Goal: Register for event/course

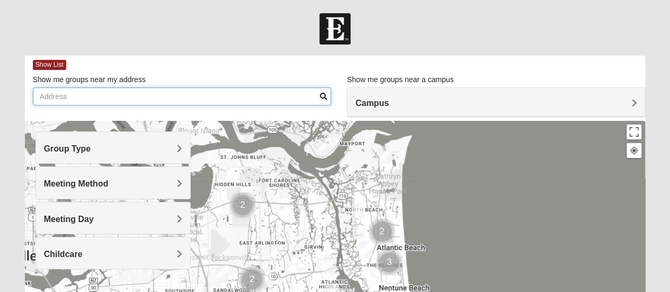
click at [149, 97] on input "Show me groups near my address" at bounding box center [182, 96] width 298 height 18
type input "c"
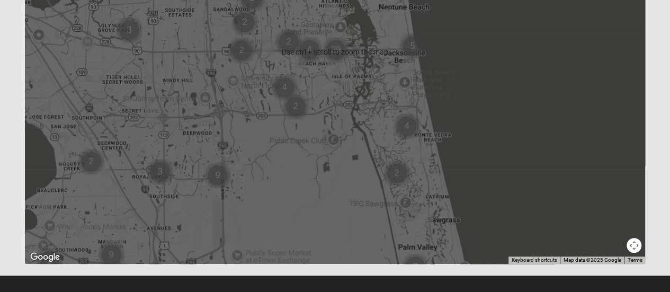
scroll to position [291, 0]
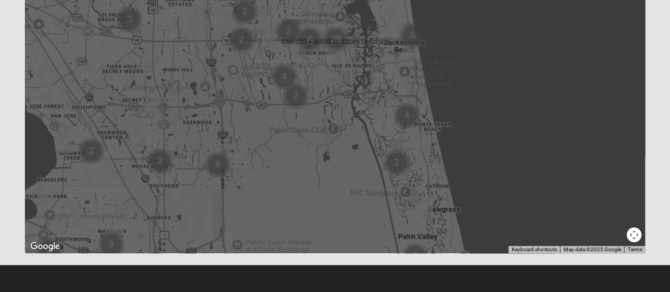
click at [228, 205] on div at bounding box center [335, 42] width 620 height 424
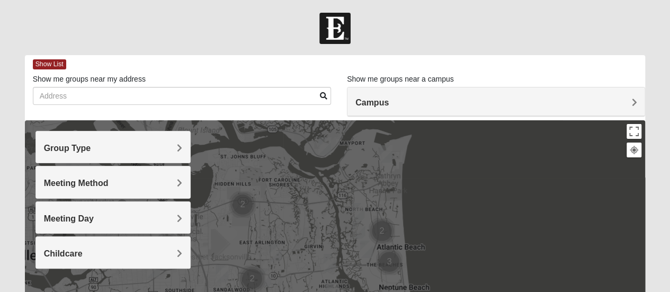
scroll to position [0, 0]
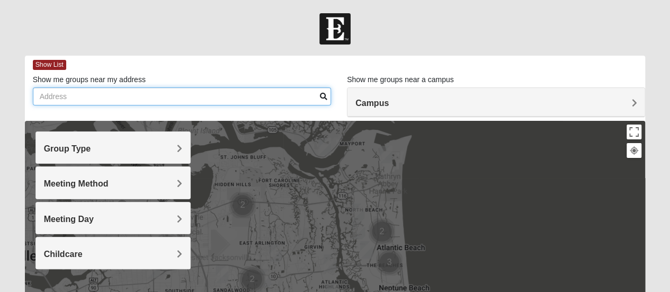
click at [140, 97] on input "Show me groups near my address" at bounding box center [182, 96] width 298 height 18
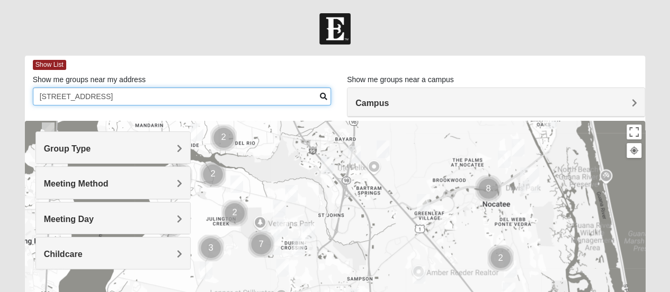
type input "[STREET_ADDRESS]"
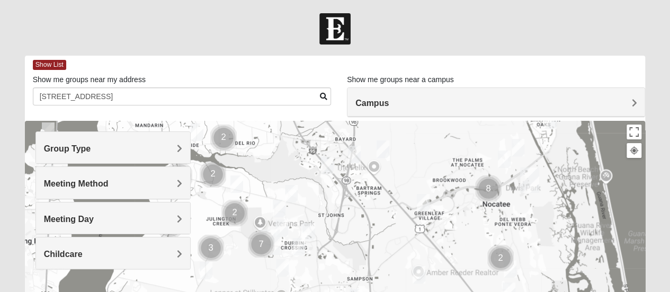
click at [182, 147] on div "Group Type" at bounding box center [113, 147] width 154 height 31
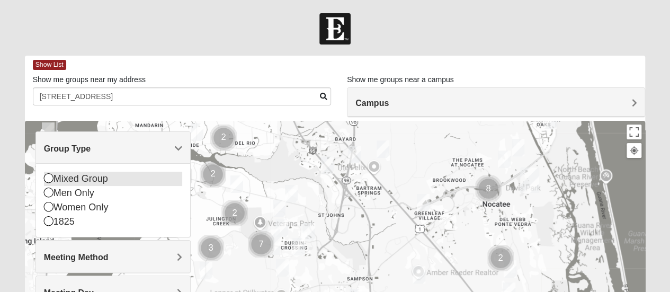
click at [44, 178] on icon at bounding box center [49, 178] width 10 height 10
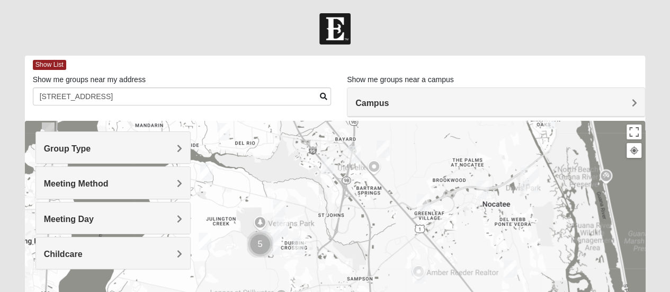
click at [106, 142] on div "Group Type" at bounding box center [113, 147] width 154 height 31
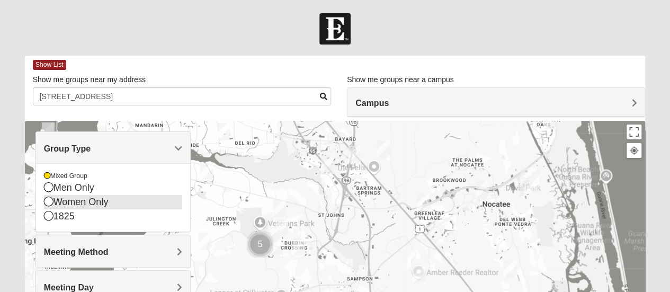
click at [50, 203] on icon at bounding box center [49, 201] width 10 height 10
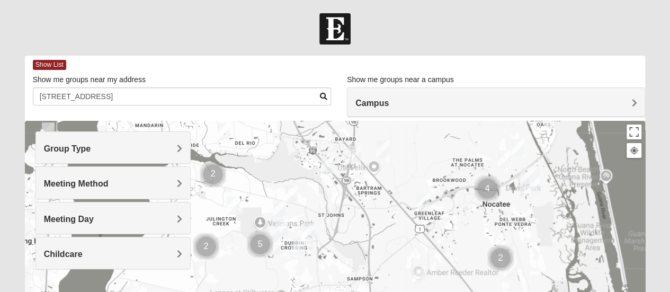
click at [182, 148] on div "Group Type" at bounding box center [113, 147] width 154 height 31
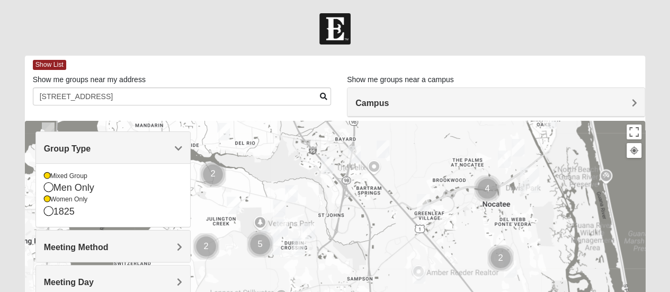
click at [109, 242] on span "Meeting Method" at bounding box center [76, 246] width 65 height 9
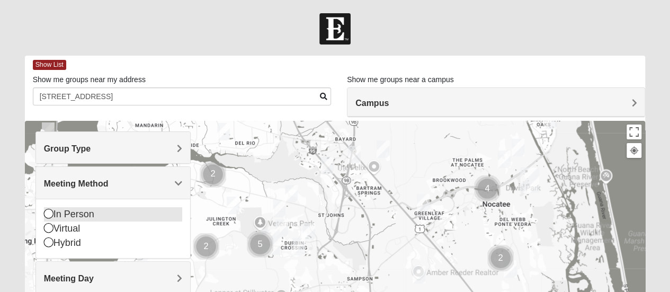
click at [112, 212] on div "In Person" at bounding box center [113, 214] width 138 height 14
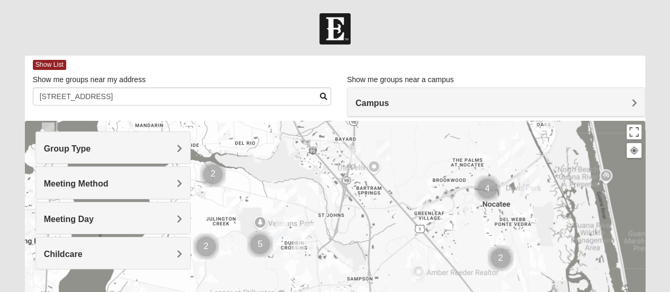
click at [136, 218] on h4 "Meeting Day" at bounding box center [113, 219] width 138 height 10
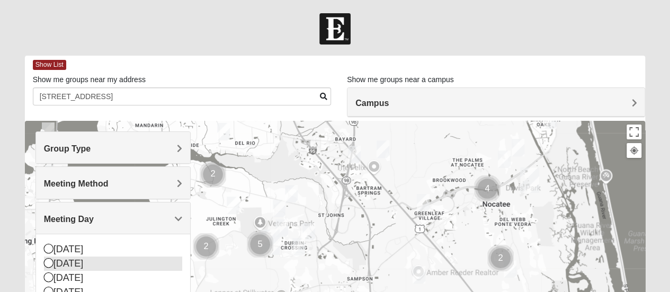
click at [71, 264] on div "[DATE]" at bounding box center [113, 263] width 138 height 14
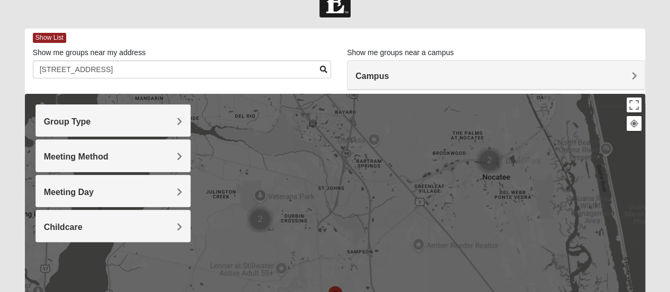
scroll to position [28, 0]
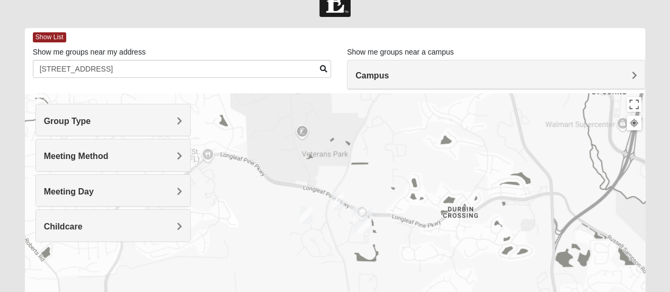
click at [337, 201] on img "On Campus Mixed Doerr 32259" at bounding box center [337, 201] width 21 height 26
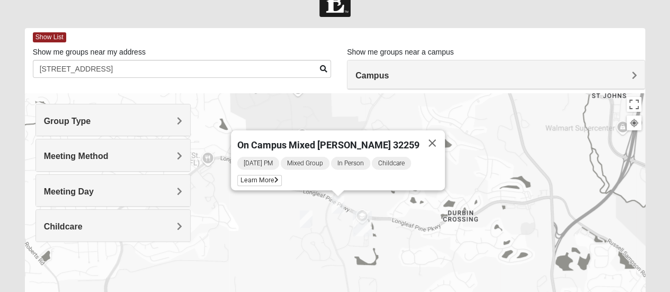
click at [304, 217] on img "Mixed Parks 32259" at bounding box center [305, 219] width 21 height 26
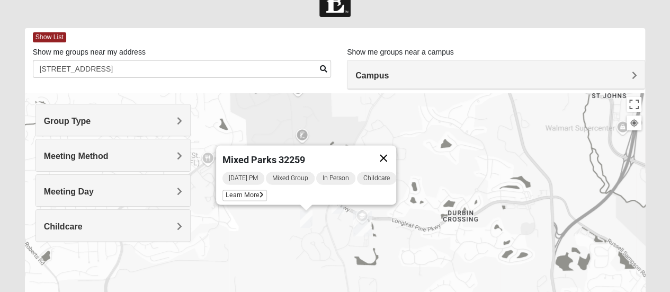
click at [388, 151] on button "Close" at bounding box center [383, 157] width 25 height 25
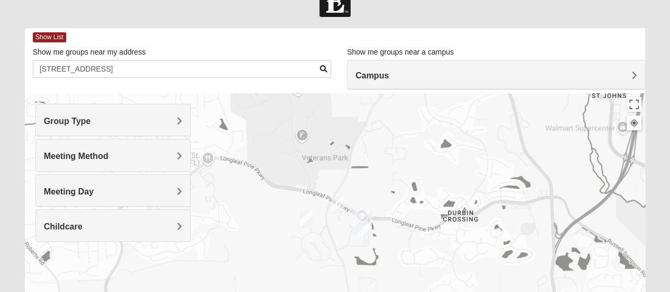
click at [304, 213] on img "Mixed Parks 32259" at bounding box center [305, 219] width 21 height 26
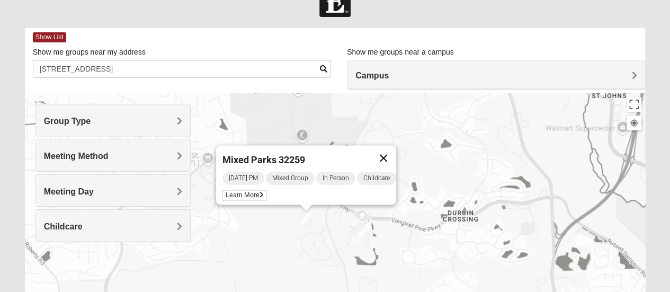
click at [394, 152] on button "Close" at bounding box center [383, 157] width 25 height 25
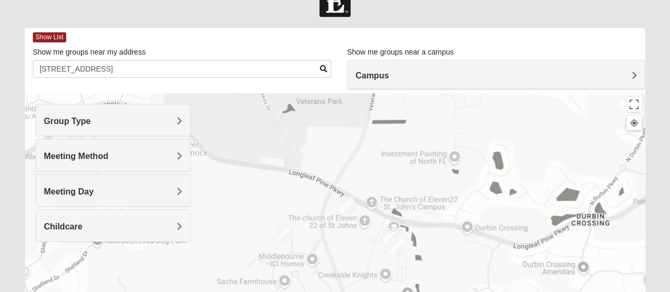
click at [343, 204] on img "On Campus Mixed Doerr 32259" at bounding box center [347, 205] width 21 height 26
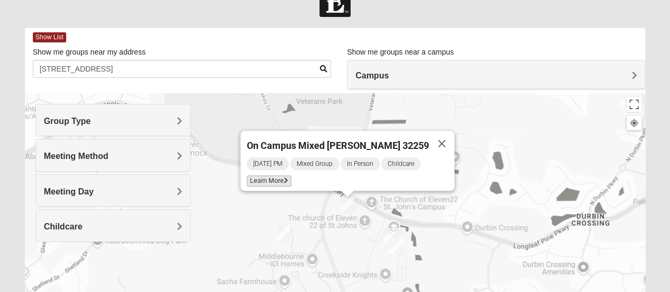
click at [277, 176] on span "Learn More" at bounding box center [269, 180] width 44 height 11
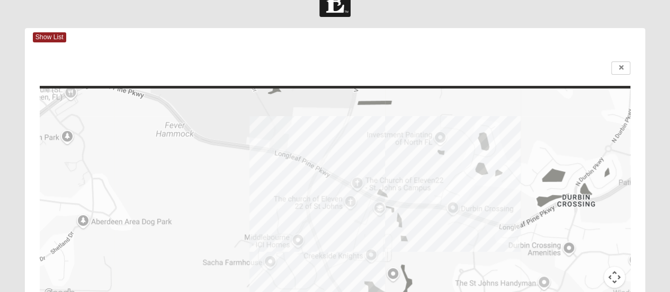
click at [357, 179] on div at bounding box center [335, 194] width 591 height 212
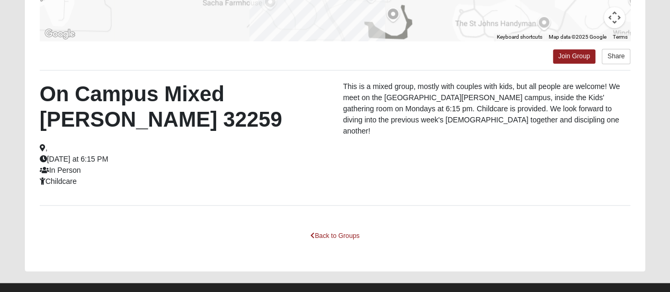
scroll to position [287, 0]
click at [322, 232] on link "Back to Groups" at bounding box center [334, 236] width 62 height 16
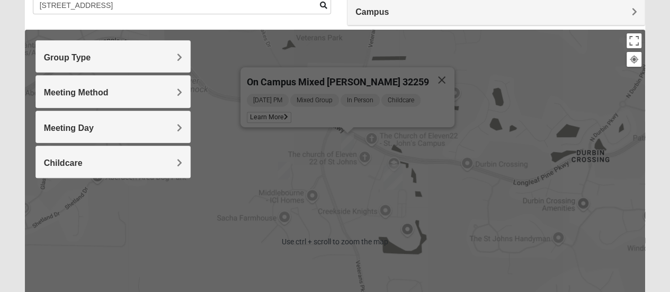
scroll to position [84, 0]
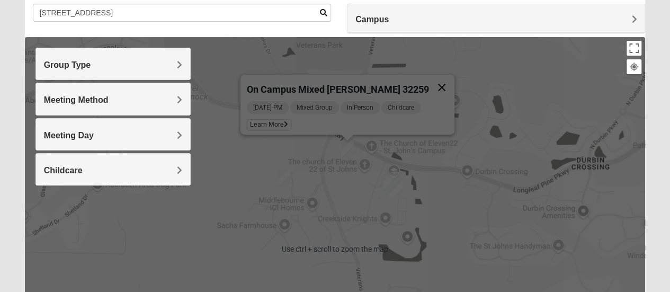
click at [432, 79] on button "Close" at bounding box center [441, 87] width 25 height 25
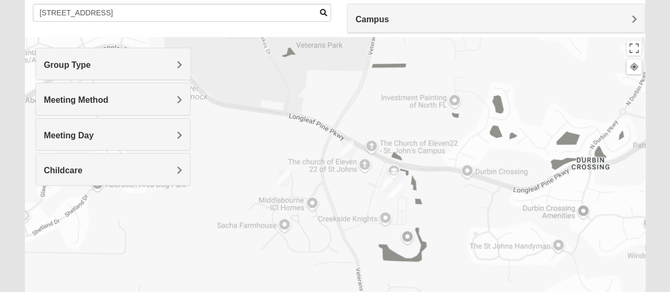
click at [284, 177] on img "Mixed Parks 32259" at bounding box center [283, 178] width 21 height 26
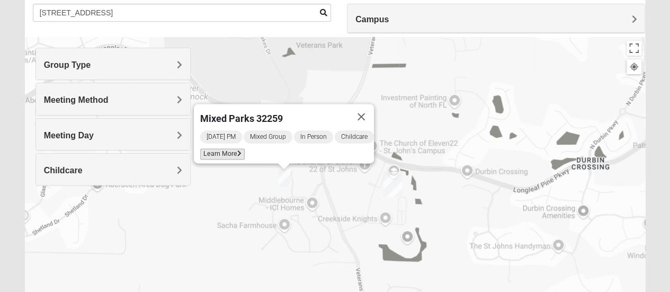
click at [224, 148] on span "Learn More" at bounding box center [222, 153] width 44 height 11
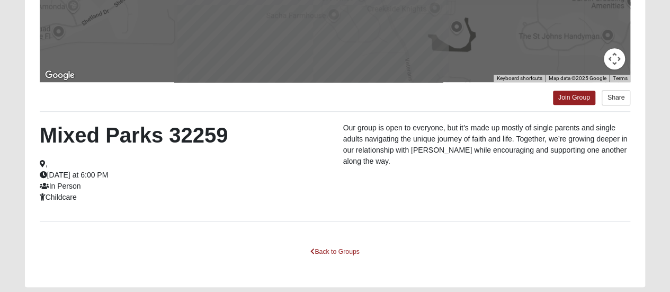
scroll to position [240, 0]
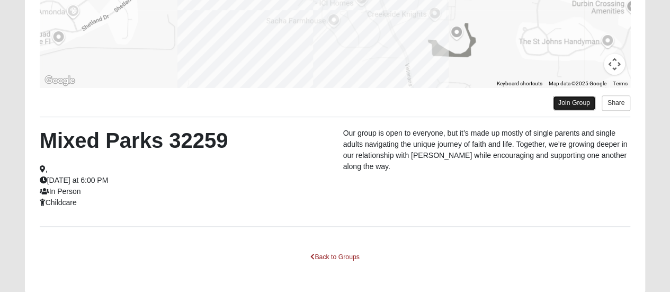
click at [576, 101] on link "Join Group" at bounding box center [574, 103] width 42 height 14
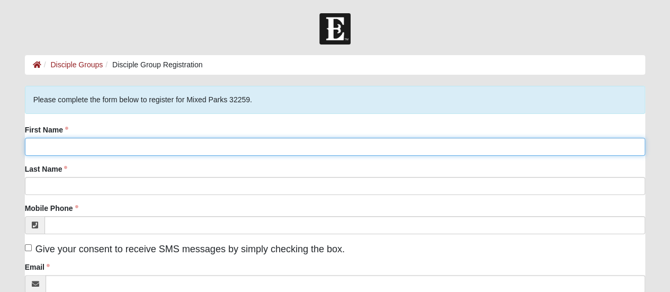
click at [369, 147] on input "First Name" at bounding box center [335, 147] width 620 height 18
type input "[PERSON_NAME]"
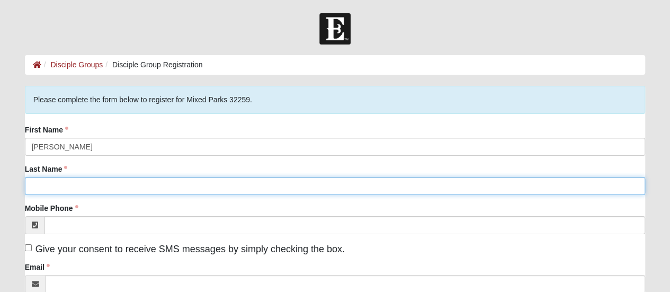
type input "[PERSON_NAME]"
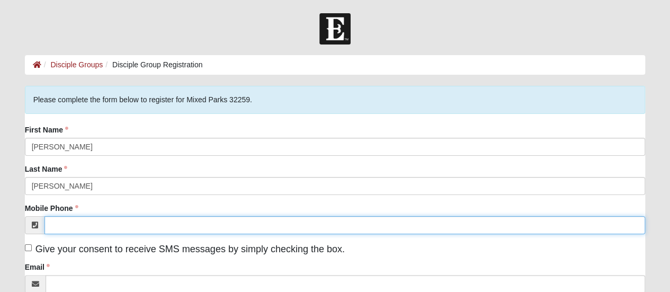
type input "[PHONE_NUMBER]"
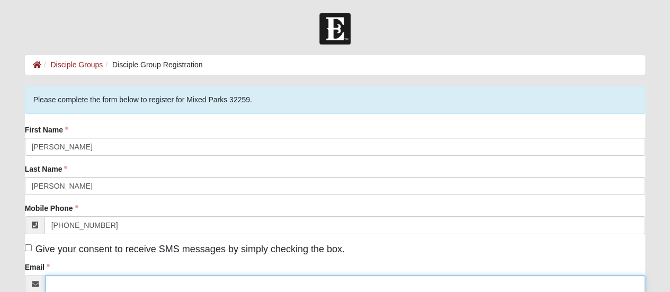
type input "[EMAIL_ADDRESS][DOMAIN_NAME]"
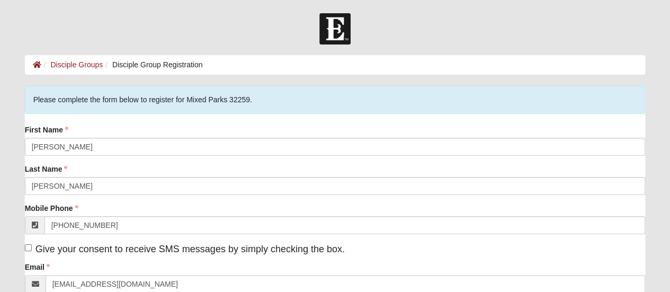
type input "[STREET_ADDRESS]"
type input "[GEOGRAPHIC_DATA]"
type input "32092"
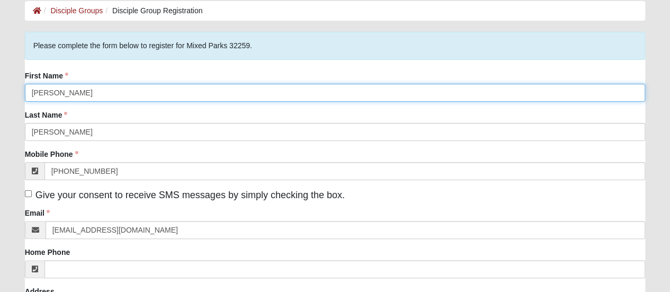
scroll to position [55, 0]
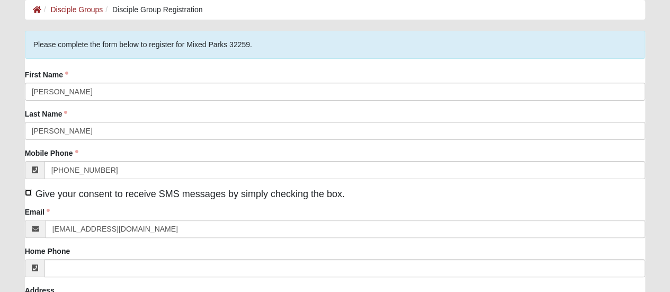
click at [29, 194] on input "Give your consent to receive SMS messages by simply checking the box." at bounding box center [28, 192] width 7 height 7
checkbox input "true"
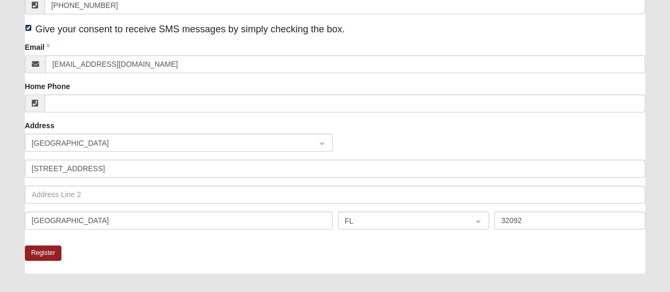
scroll to position [220, 0]
click at [52, 249] on button "Register" at bounding box center [43, 252] width 37 height 15
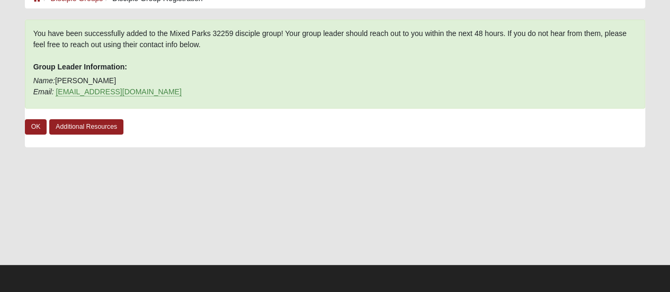
scroll to position [65, 0]
